Goal: Task Accomplishment & Management: Use online tool/utility

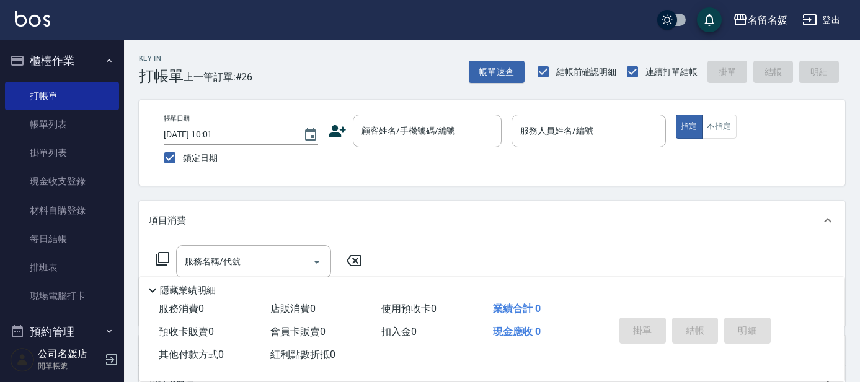
click at [0, 318] on nav "櫃檯作業 打帳單 帳單列表 掛單列表 現金收支登錄 材料自購登錄 每日結帳 排班表 現場電腦打卡 預約管理 預約管理 單日預約紀錄 單週預約紀錄 報表及分析 …" at bounding box center [62, 188] width 124 height 297
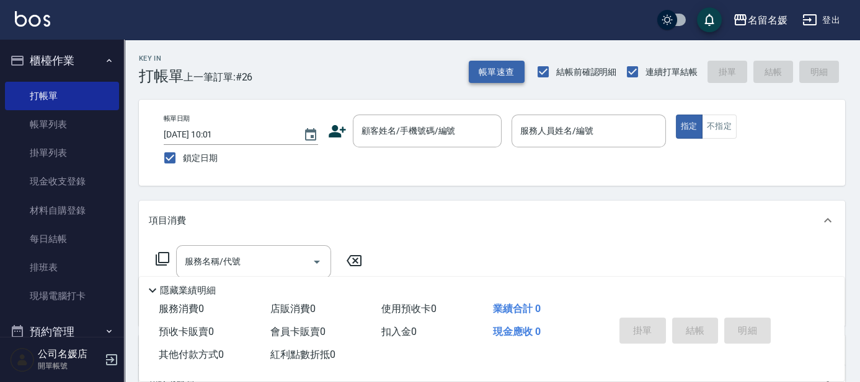
click at [481, 79] on button "帳單速查" at bounding box center [497, 72] width 56 height 23
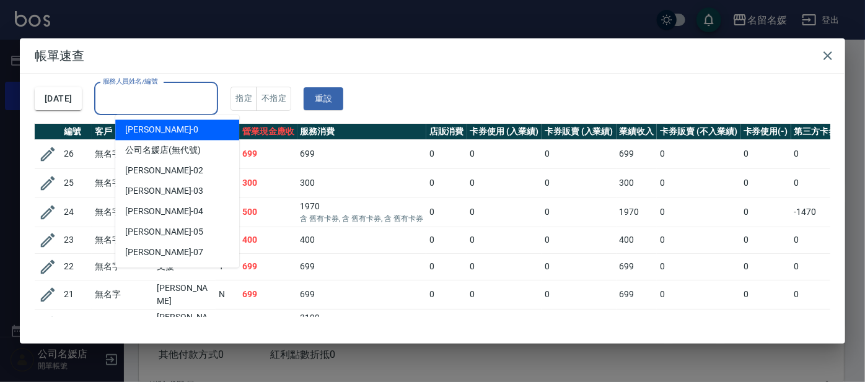
click at [160, 102] on div "服務人員姓名/編號 服務人員姓名/編號" at bounding box center [156, 98] width 124 height 33
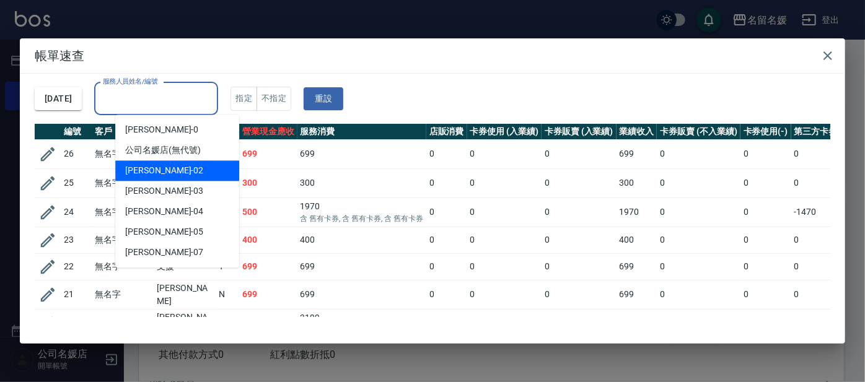
click at [157, 172] on span "[PERSON_NAME]-02" at bounding box center [164, 170] width 78 height 13
type input "[PERSON_NAME]-02"
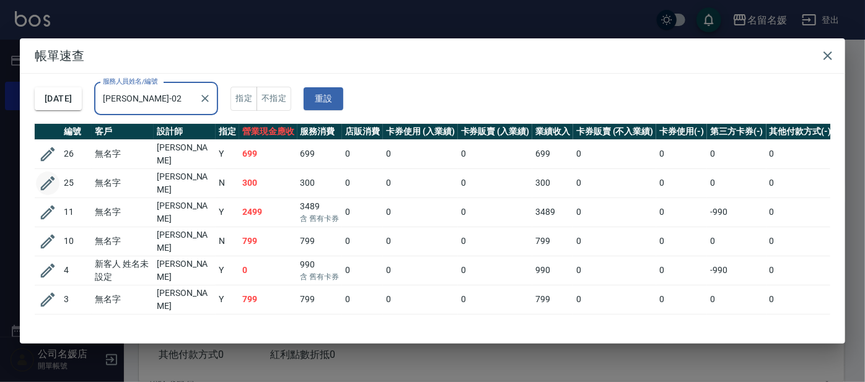
click at [45, 177] on icon "button" at bounding box center [47, 183] width 19 height 19
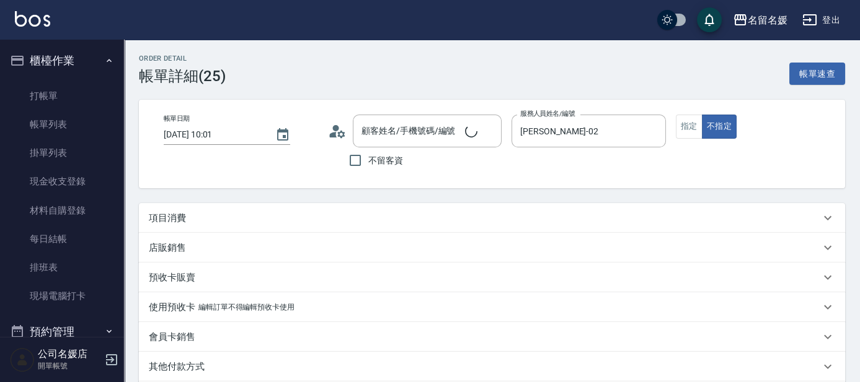
type input "[DATE] 10:01"
type input "[PERSON_NAME]-02"
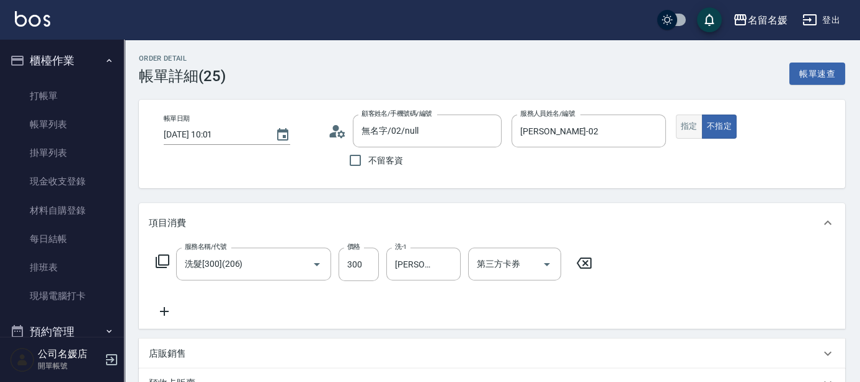
type input "無名字/02/null"
type input "洗髮[300](206)"
click at [685, 125] on button "指定" at bounding box center [689, 127] width 27 height 24
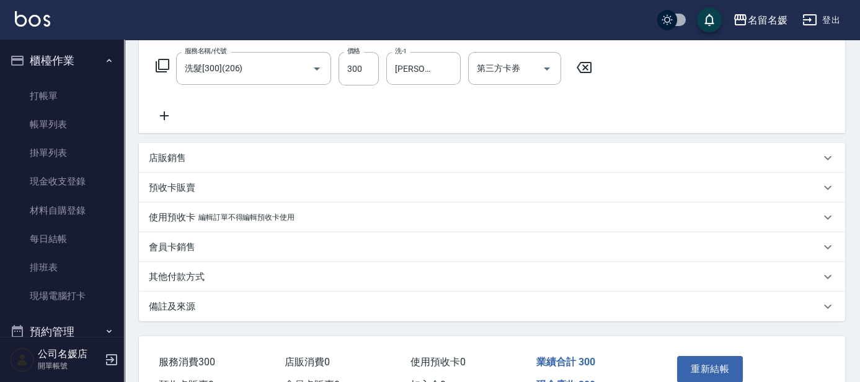
scroll to position [225, 0]
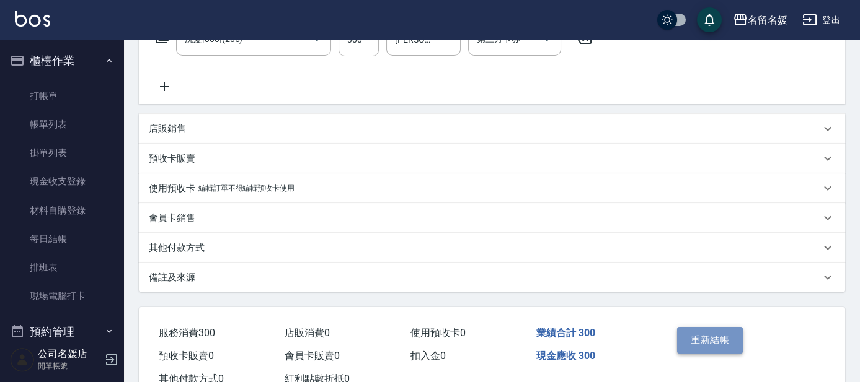
click at [718, 340] on button "重新結帳" at bounding box center [710, 340] width 66 height 26
click at [713, 342] on div "Order detail 帳單詳細 (25) 帳單速查 帳單日期 [DATE] 10:01 顧客姓名/手機號碼/編號 無名字/02/null 顧客姓名/手機號…" at bounding box center [430, 98] width 860 height 646
click at [707, 337] on div "Order detail 帳單詳細 (25) 帳單速查 帳單日期 [DATE] 10:01 顧客姓名/手機號碼/編號 無名字/02/null 顧客姓名/手機號…" at bounding box center [430, 98] width 860 height 646
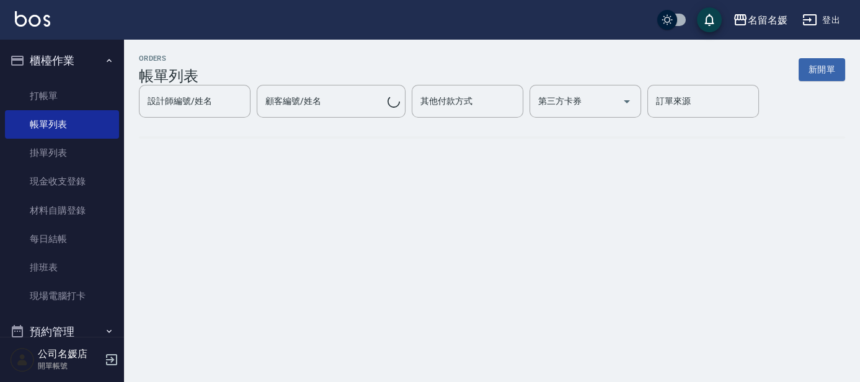
click at [707, 336] on div "ORDERS 帳單列表 新開單 設計師編號/姓名 設計師編號/姓名 顧客編號/姓名 顧客編號/姓名 其他付款方式 其他付款方式 第三方卡券 第三方卡券 訂單來…" at bounding box center [430, 191] width 860 height 382
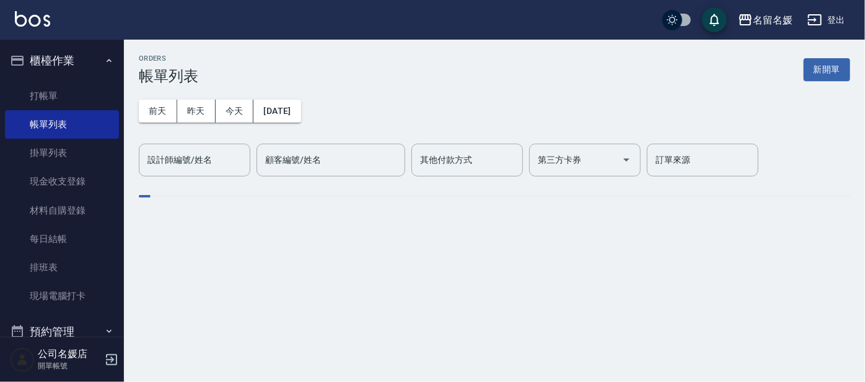
click at [63, 89] on link "打帳單" at bounding box center [62, 96] width 114 height 29
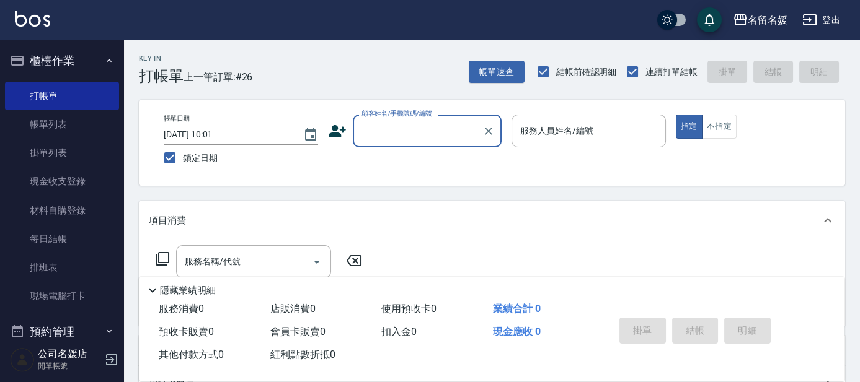
click at [400, 126] on input "顧客姓名/手機號碼/編號" at bounding box center [417, 131] width 119 height 22
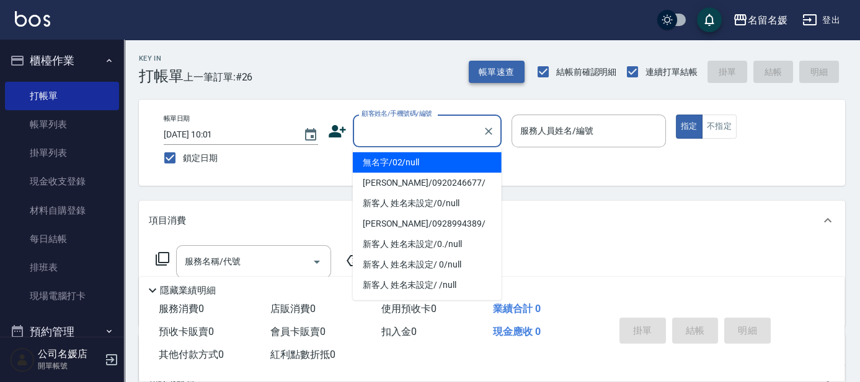
click at [478, 73] on button "帳單速查" at bounding box center [497, 72] width 56 height 23
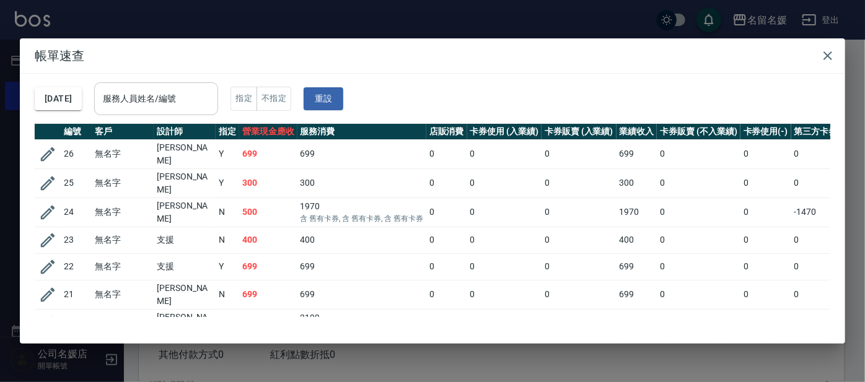
click at [150, 99] on input "服務人員姓名/編號" at bounding box center [156, 99] width 113 height 22
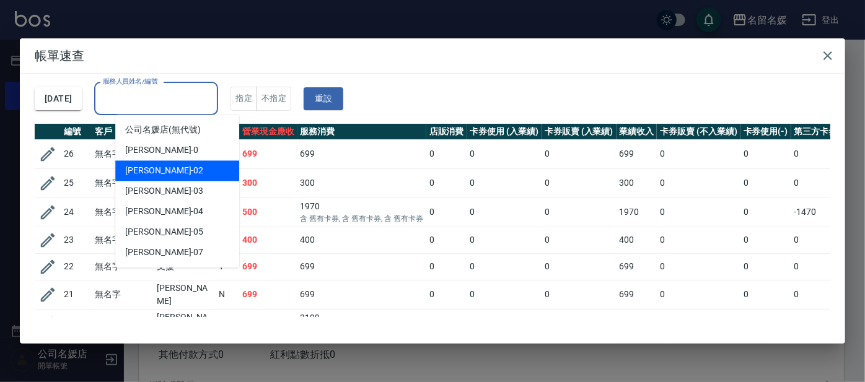
click at [174, 174] on div "[PERSON_NAME]-02" at bounding box center [177, 171] width 124 height 20
type input "[PERSON_NAME]-02"
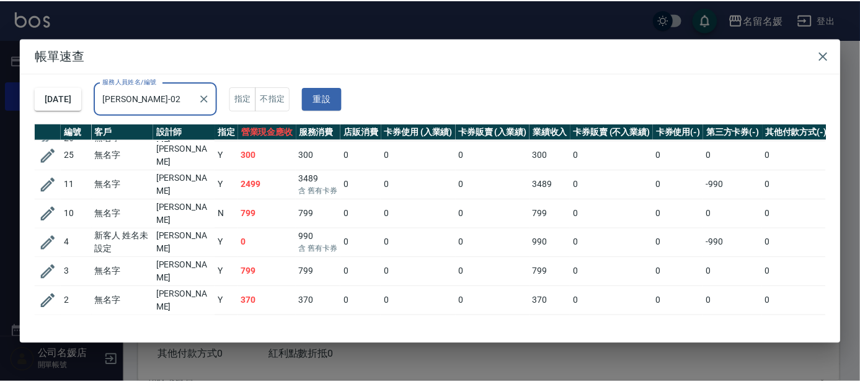
scroll to position [36, 0]
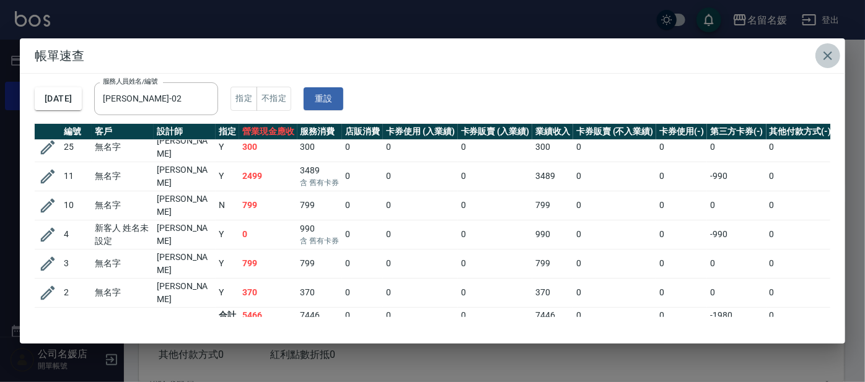
click at [823, 55] on icon "button" at bounding box center [828, 55] width 15 height 15
